Goal: Task Accomplishment & Management: Complete application form

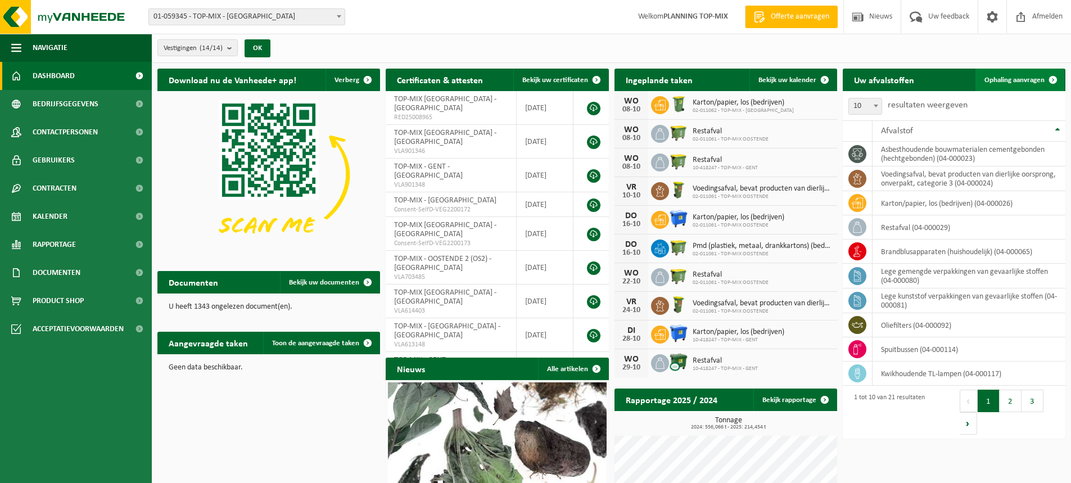
click at [1039, 82] on span "Ophaling aanvragen" at bounding box center [1015, 79] width 60 height 7
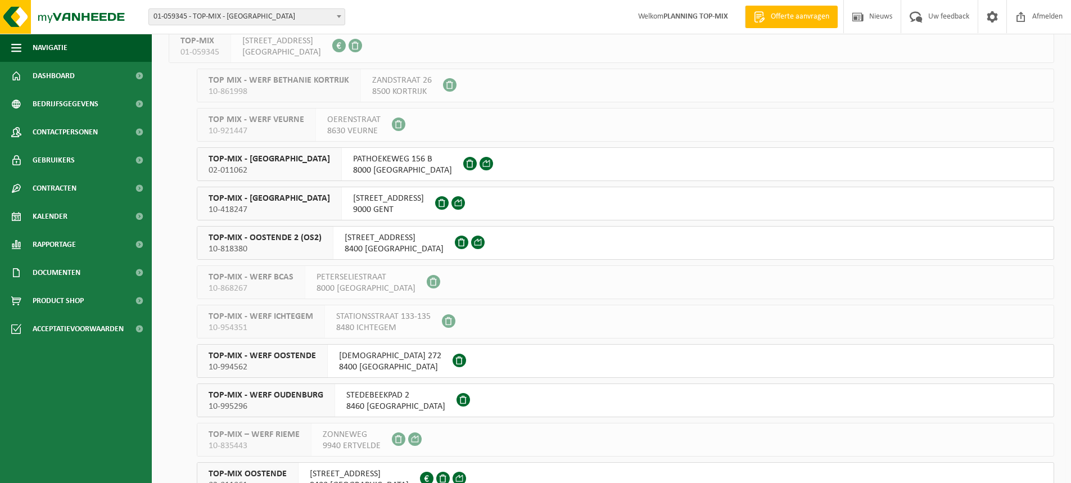
scroll to position [169, 0]
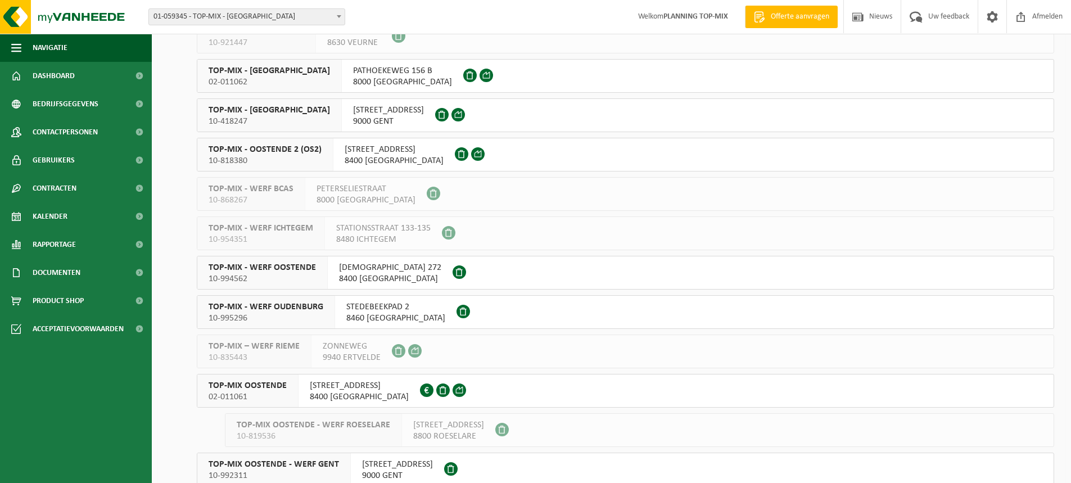
click at [349, 152] on span "KUIPWEG 40" at bounding box center [394, 149] width 99 height 11
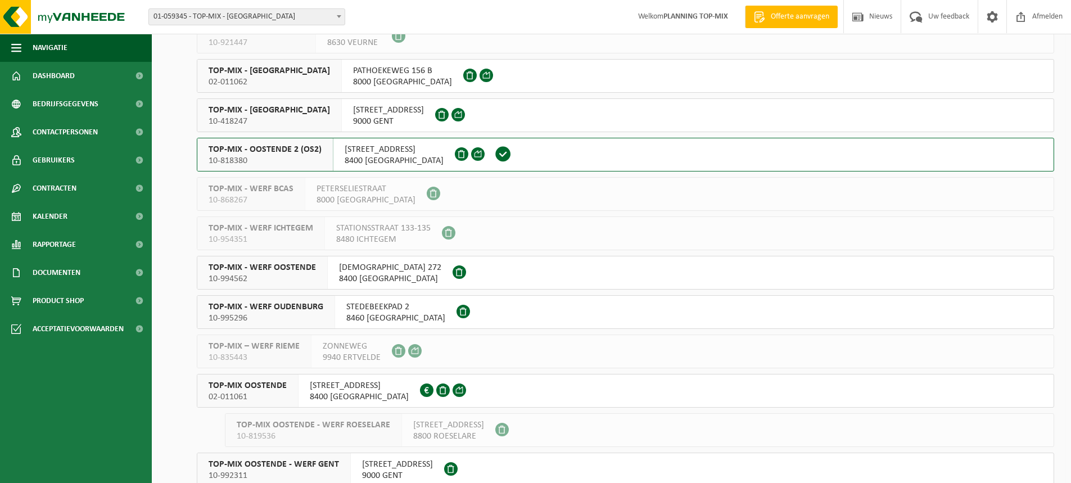
scroll to position [218, 0]
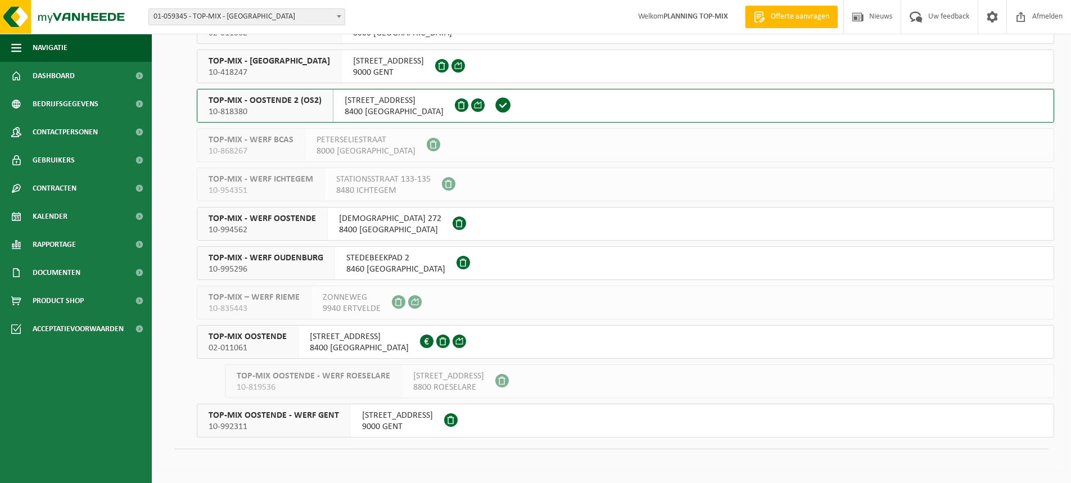
click at [304, 336] on div "OUDENBURGSESTEENWEG 108 8400 OOSTENDE" at bounding box center [359, 342] width 121 height 33
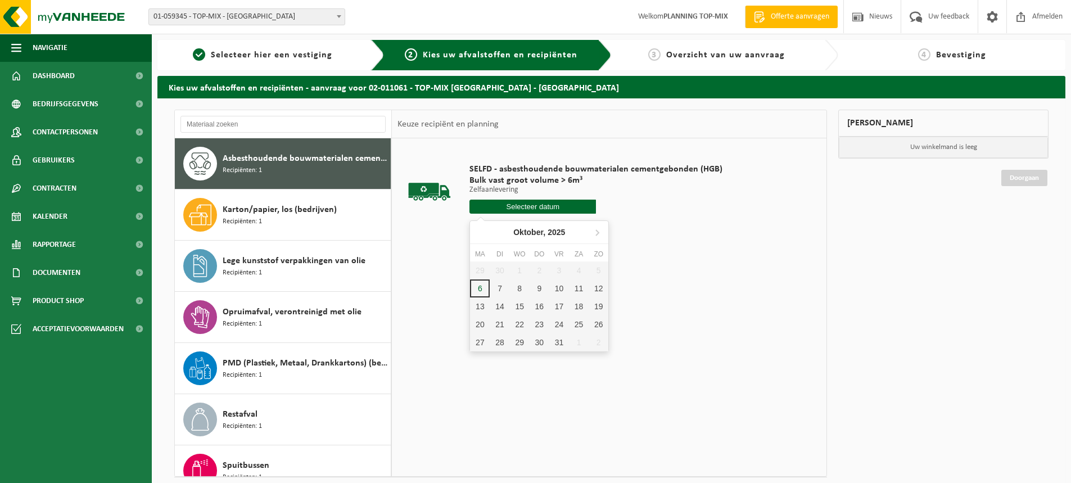
click at [523, 207] on input "text" at bounding box center [533, 207] width 127 height 14
click at [500, 294] on div "7" at bounding box center [500, 288] width 20 height 18
type input "Van 2025-10-07"
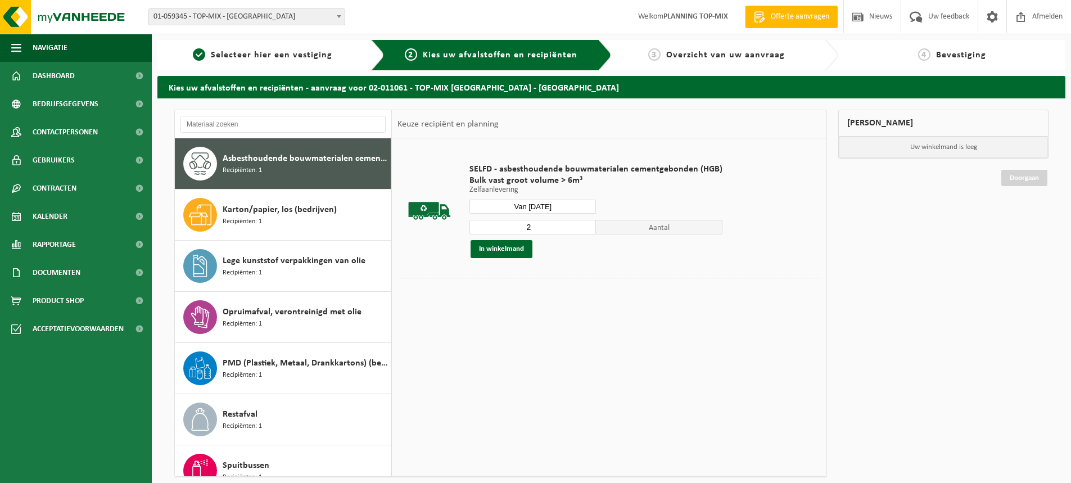
type input "2"
click at [586, 225] on input "2" at bounding box center [533, 227] width 127 height 15
click at [511, 247] on button "In winkelmand" at bounding box center [502, 249] width 62 height 18
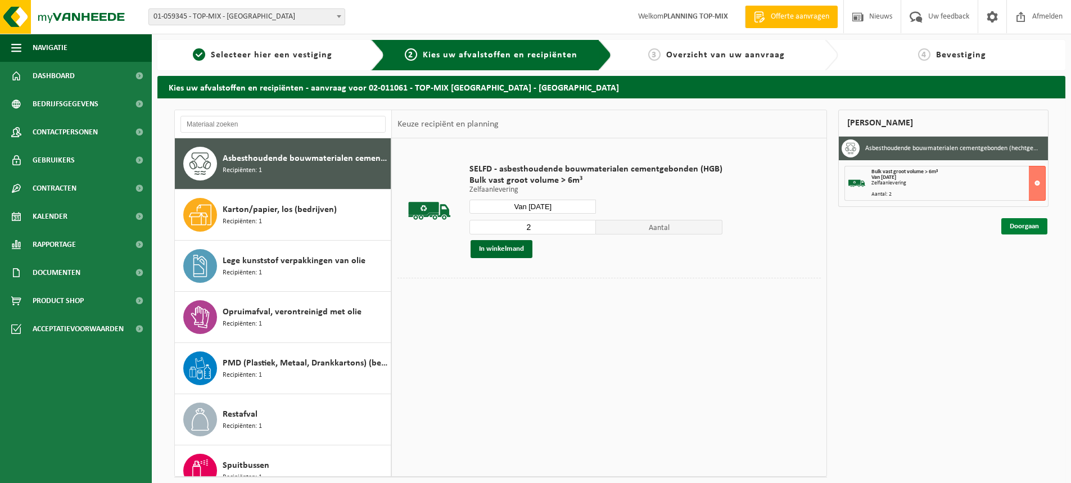
click at [1030, 224] on link "Doorgaan" at bounding box center [1025, 226] width 46 height 16
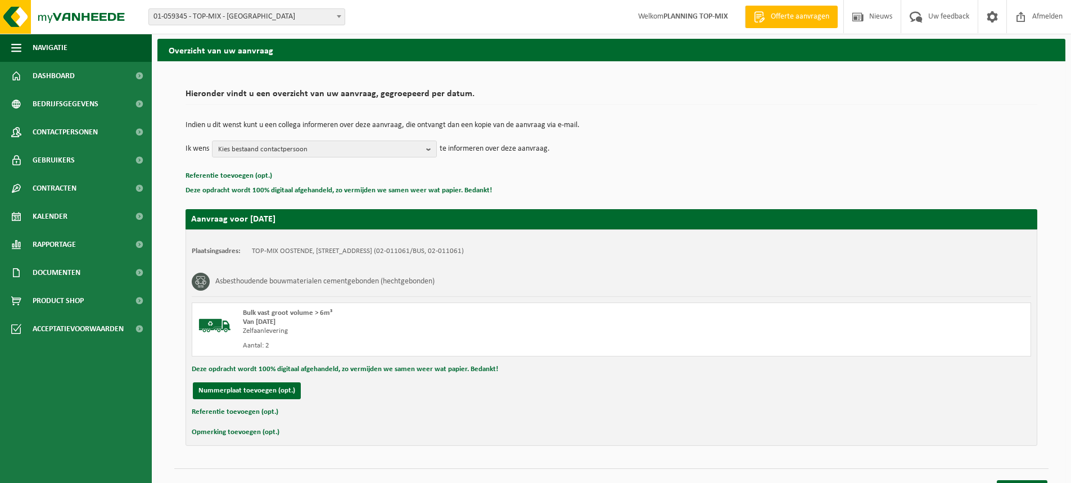
scroll to position [57, 0]
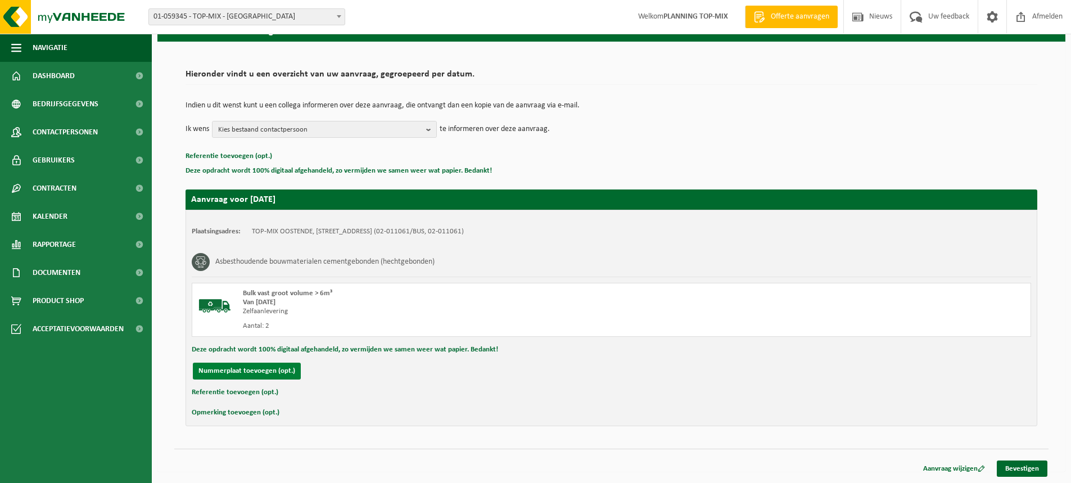
click at [274, 373] on button "Nummerplaat toevoegen (opt.)" at bounding box center [247, 371] width 108 height 17
click at [283, 374] on input "text" at bounding box center [368, 371] width 253 height 17
type input "2EWP314"
click at [696, 357] on div "Deze opdracht wordt 100% digitaal afgehandeld, zo vermijden we samen weer wat p…" at bounding box center [612, 349] width 840 height 15
click at [1017, 464] on link "Bevestigen" at bounding box center [1022, 469] width 51 height 16
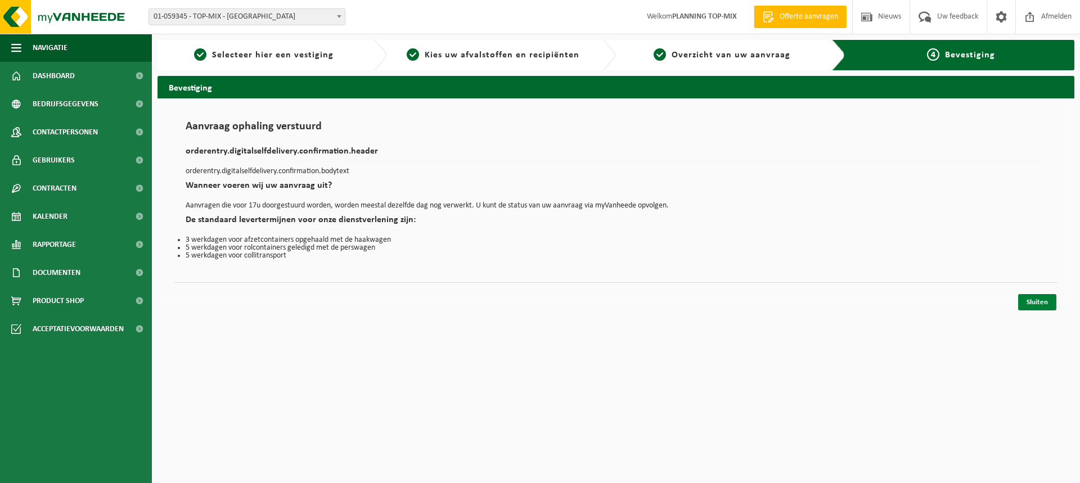
click at [1039, 308] on link "Sluiten" at bounding box center [1037, 302] width 38 height 16
